Goal: Task Accomplishment & Management: Complete application form

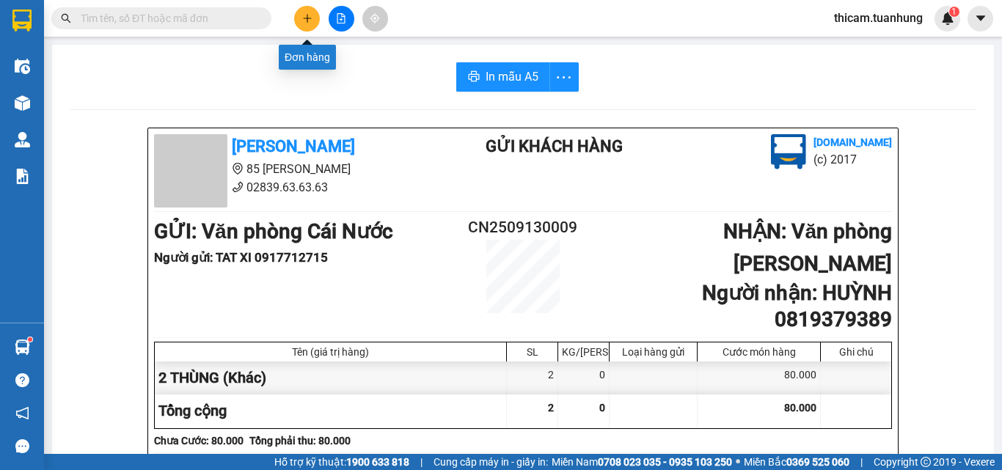
click at [299, 13] on button at bounding box center [307, 19] width 26 height 26
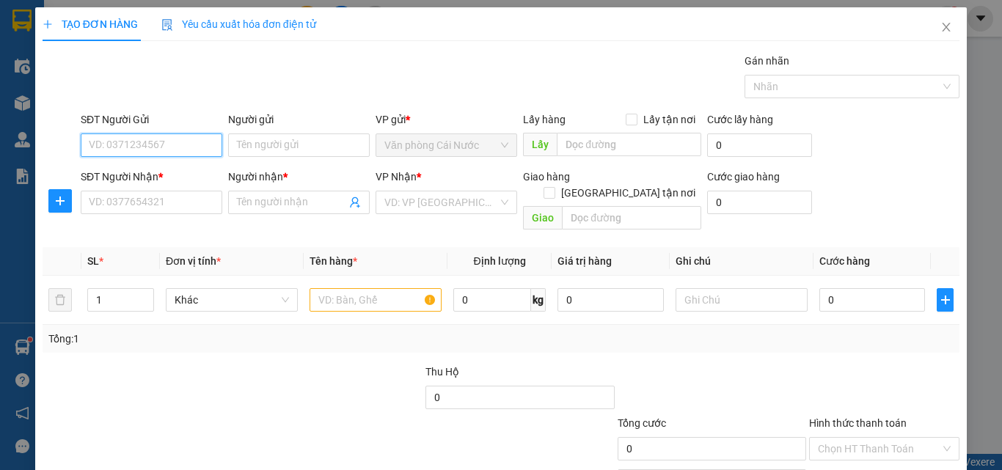
click at [211, 134] on input "SĐT Người Gửi" at bounding box center [152, 145] width 142 height 23
click at [157, 145] on input "SĐT Người Gửi" at bounding box center [152, 145] width 142 height 23
type input "0833083990"
click at [135, 172] on div "0833083990 - TOÀN" at bounding box center [150, 175] width 123 height 16
type input "TOÀN"
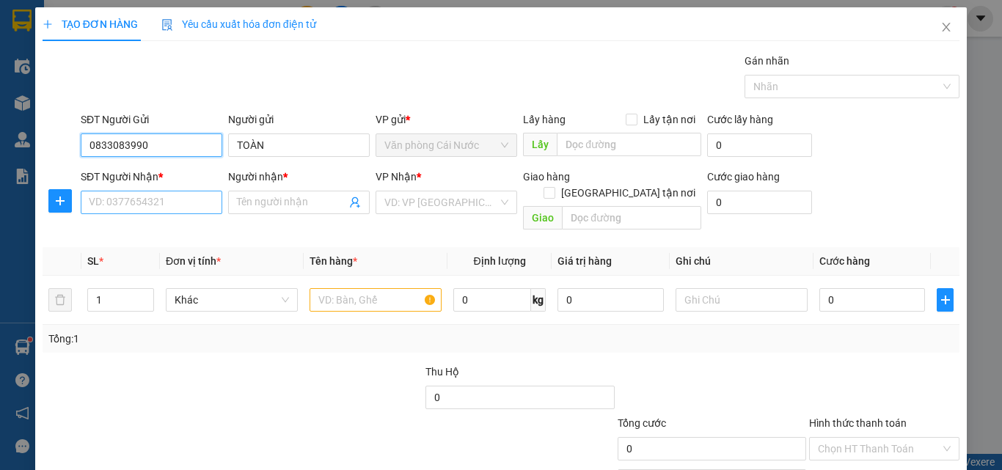
type input "0833083990"
click at [139, 205] on input "SĐT Người Nhận *" at bounding box center [152, 202] width 142 height 23
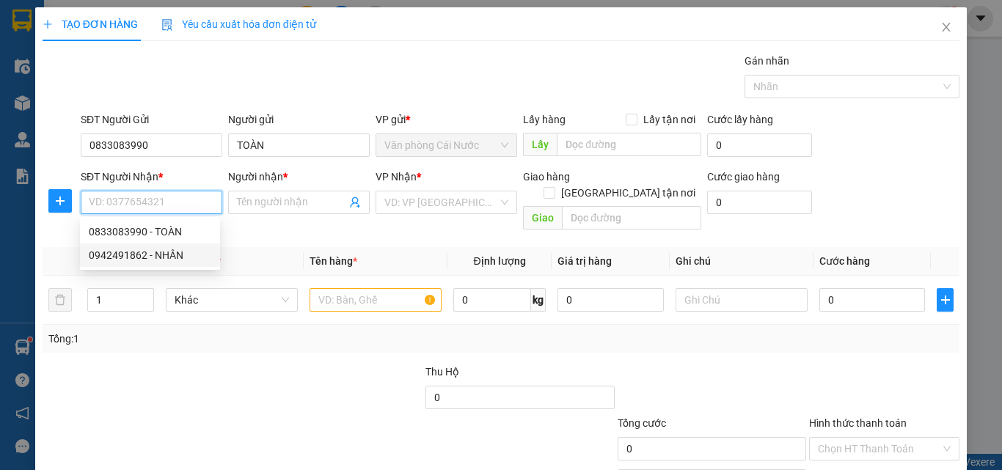
click at [155, 260] on div "0942491862 - NHÂN" at bounding box center [150, 255] width 123 height 16
type input "0942491862"
type input "NHÂN"
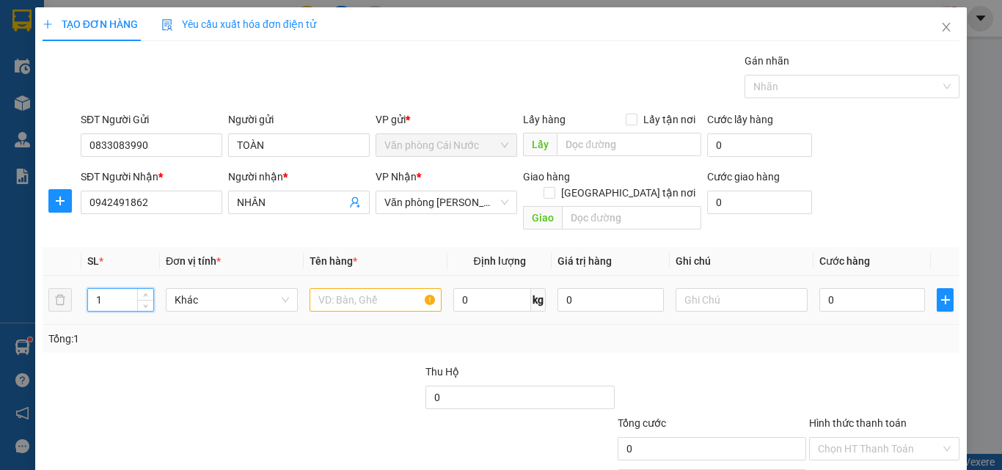
click at [116, 289] on input "1" at bounding box center [120, 300] width 65 height 22
type input "2"
click at [388, 288] on input "text" at bounding box center [376, 299] width 132 height 23
type input "1"
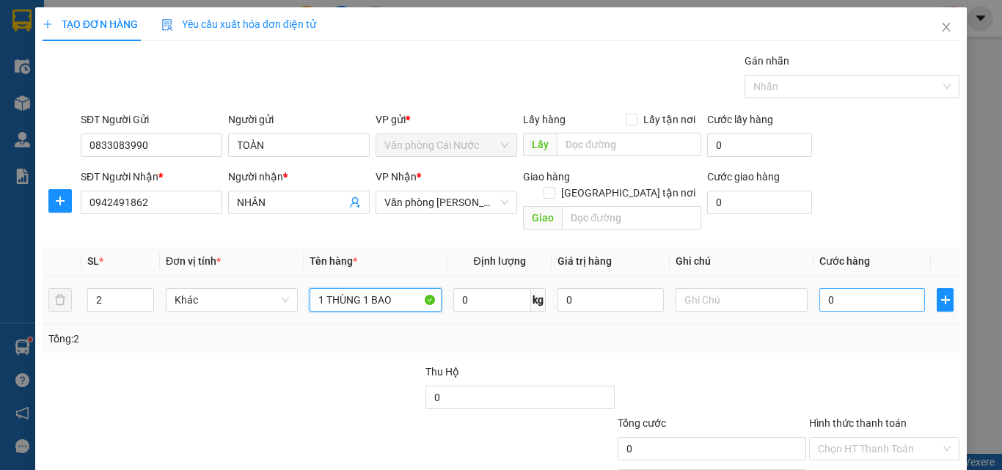
type input "1 THÙNG 1 BAO"
click at [857, 291] on input "0" at bounding box center [872, 299] width 106 height 23
type input "8"
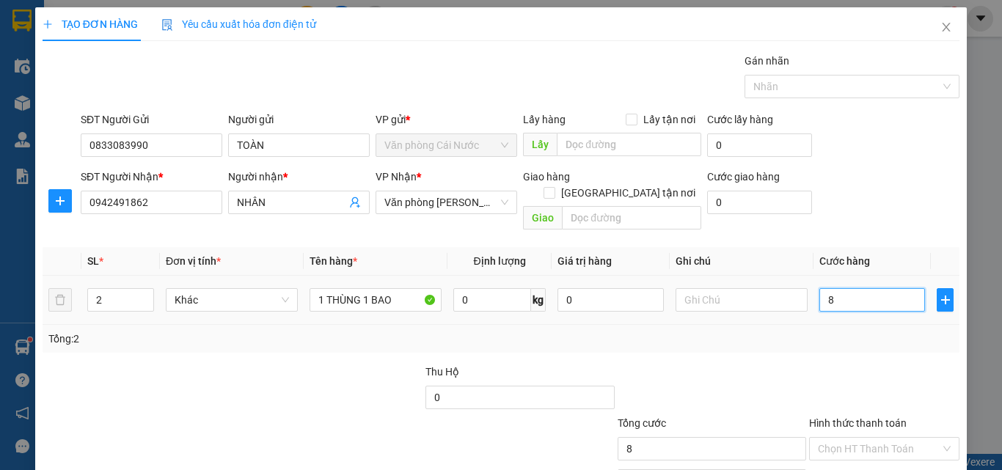
type input "80"
type input "80.000"
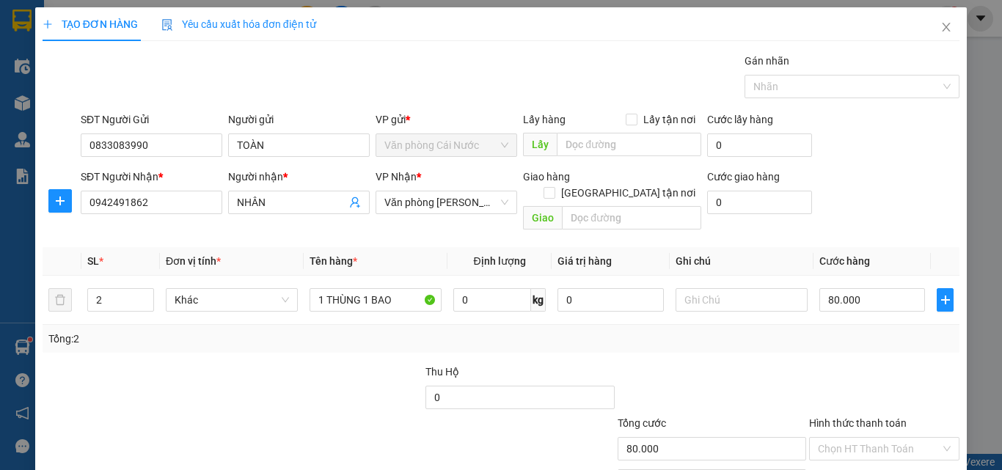
click at [853, 332] on div "Tổng: 2" at bounding box center [501, 339] width 917 height 28
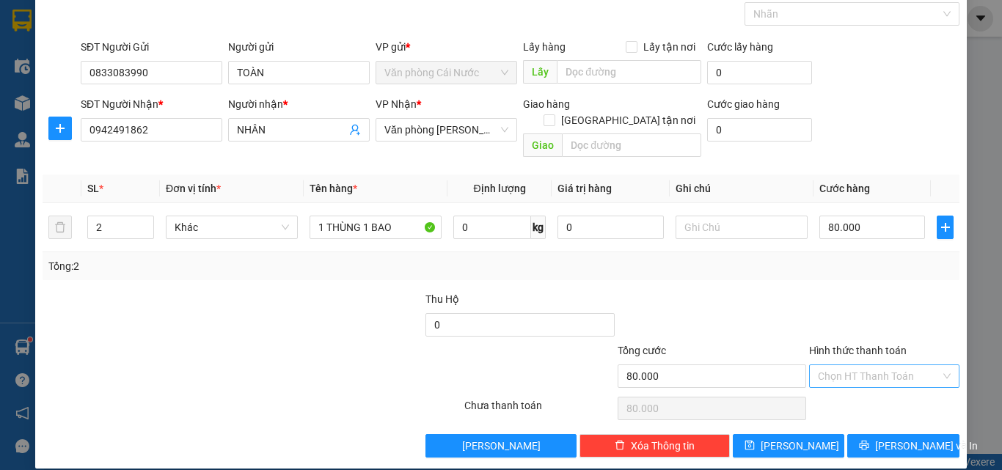
click at [851, 365] on input "Hình thức thanh toán" at bounding box center [879, 376] width 123 height 22
click at [843, 392] on div "Tại văn phòng" at bounding box center [875, 390] width 131 height 16
type input "0"
click at [890, 438] on span "[PERSON_NAME] và In" at bounding box center [926, 446] width 103 height 16
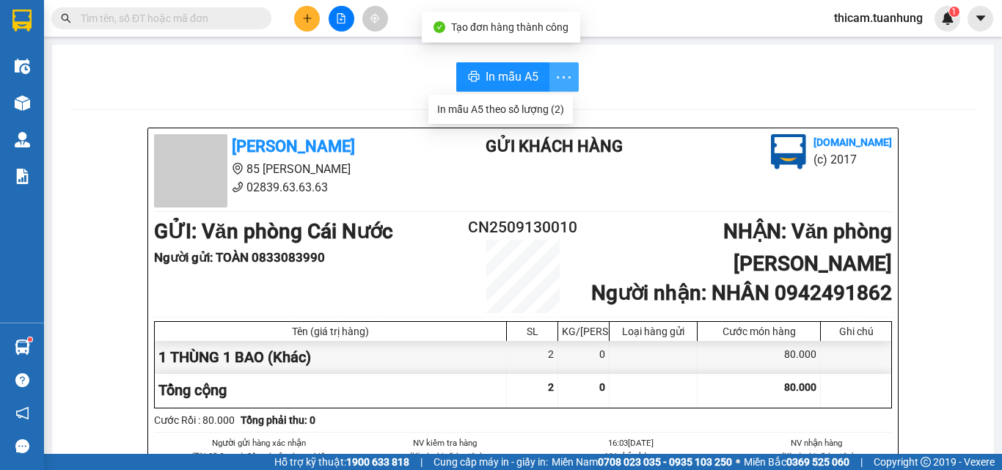
click at [555, 77] on icon "more" at bounding box center [564, 77] width 18 height 18
click at [515, 107] on div "In mẫu A5 theo số lượng (2)" at bounding box center [500, 109] width 127 height 16
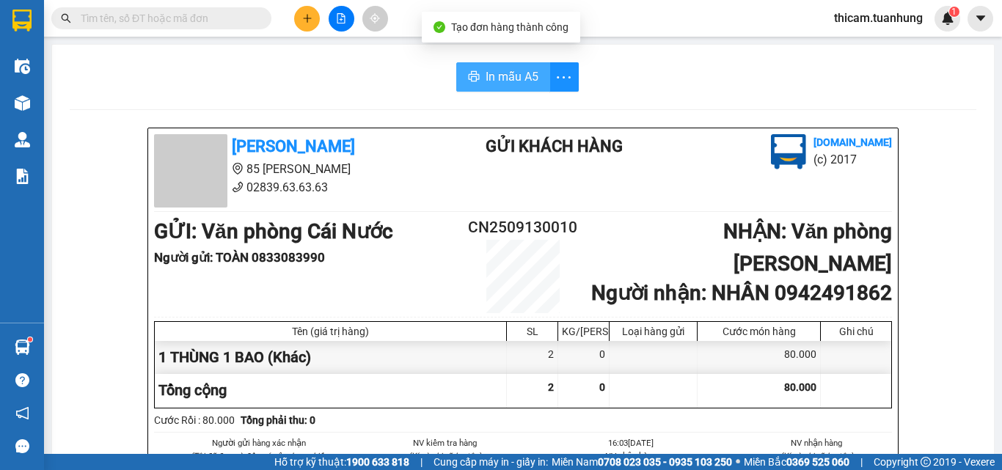
click at [516, 85] on span "In mẫu A5" at bounding box center [512, 76] width 53 height 18
